Goal: Task Accomplishment & Management: Use online tool/utility

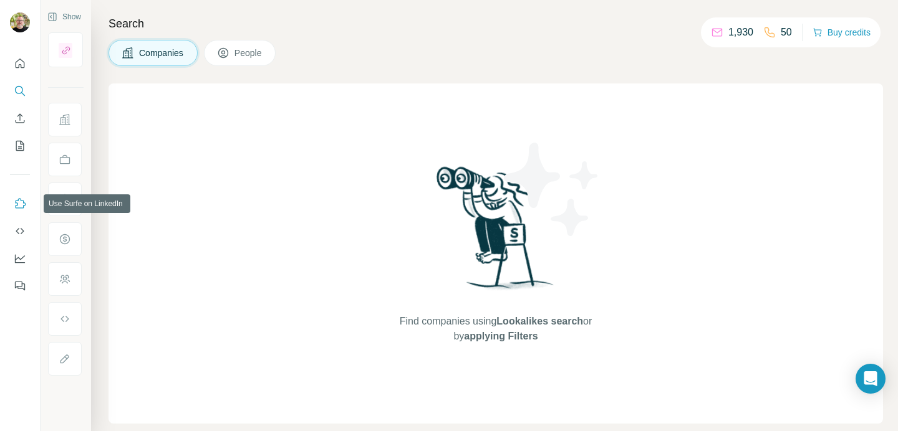
click at [19, 204] on icon "Use Surfe on LinkedIn" at bounding box center [20, 204] width 12 height 12
click at [20, 228] on icon "Use Surfe API" at bounding box center [20, 231] width 12 height 12
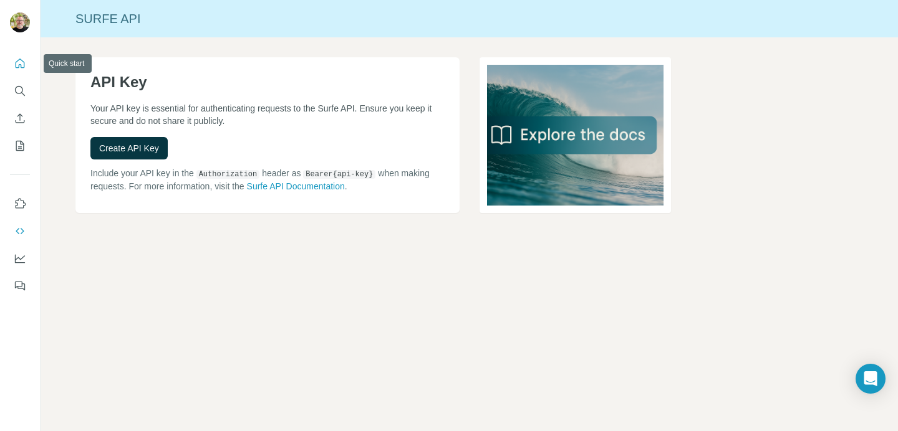
click at [19, 66] on icon "Quick start" at bounding box center [20, 63] width 9 height 9
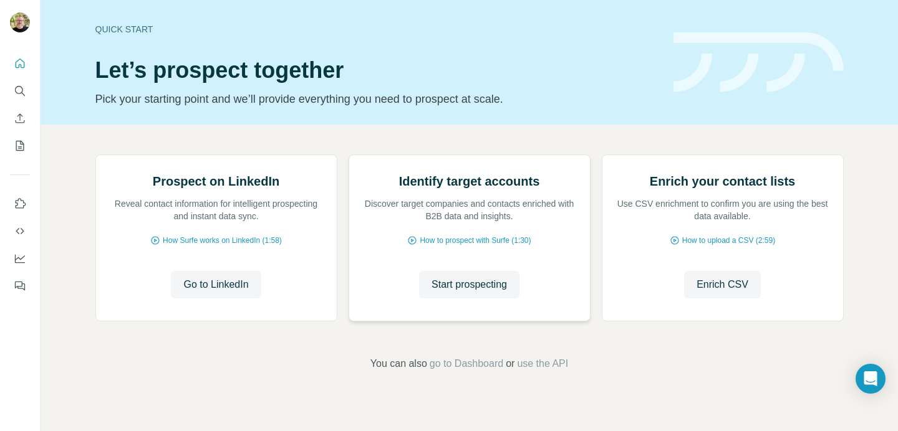
scroll to position [45, 0]
click at [17, 259] on icon "Dashboard" at bounding box center [20, 258] width 12 height 12
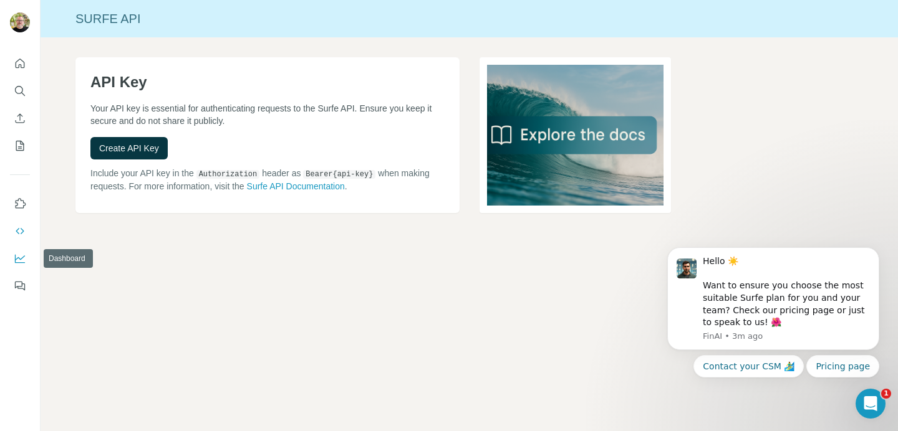
click at [21, 255] on icon "Dashboard" at bounding box center [20, 258] width 12 height 12
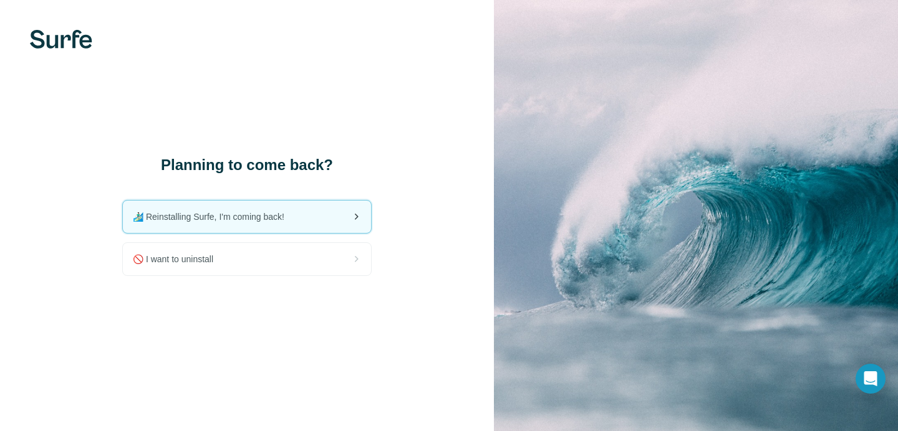
click at [261, 218] on span "🏄🏻‍♂️ Reinstalling Surfe, I'm coming back!" at bounding box center [213, 217] width 161 height 12
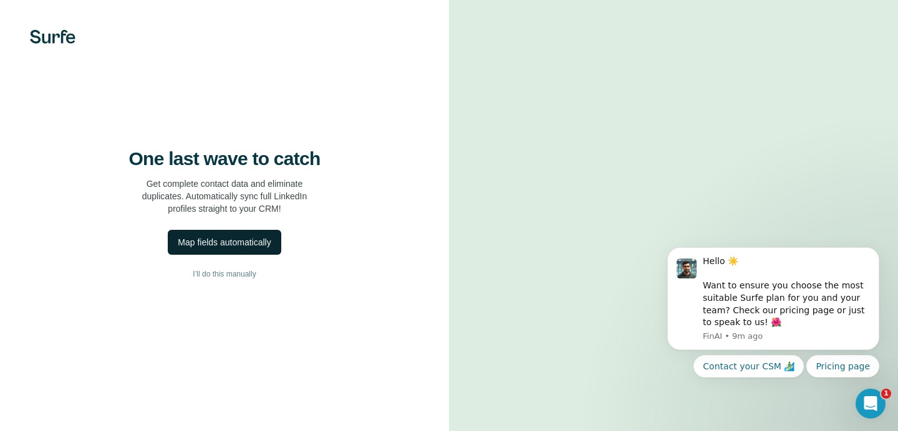
click at [226, 249] on div "Map fields automatically" at bounding box center [224, 242] width 93 height 12
